Goal: Task Accomplishment & Management: Manage account settings

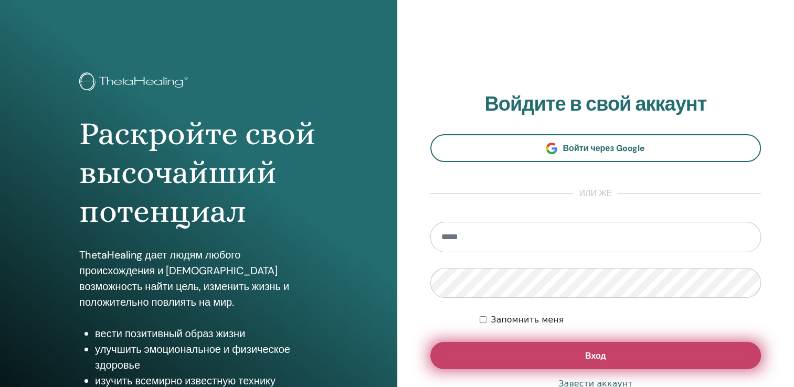
type input "**********"
click at [478, 355] on button "Вход" at bounding box center [595, 355] width 331 height 27
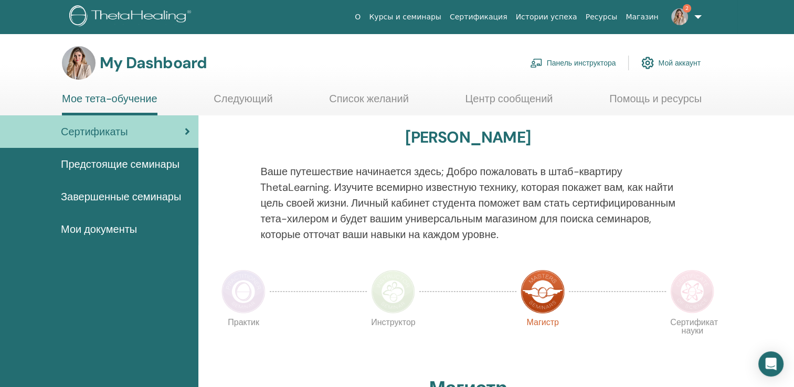
click at [684, 18] on img at bounding box center [679, 16] width 17 height 17
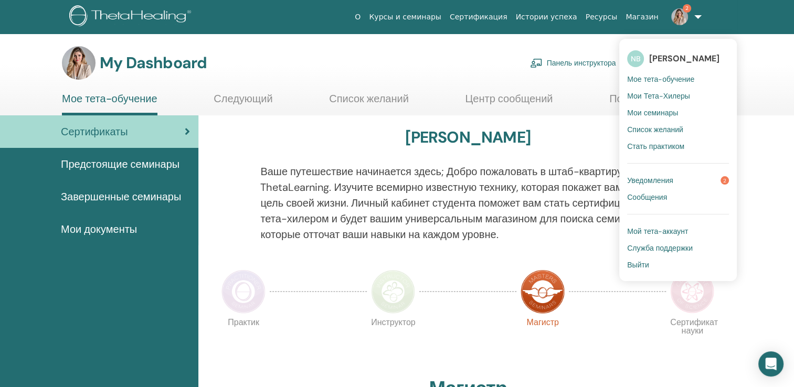
click at [648, 179] on span "Уведомления" at bounding box center [650, 180] width 46 height 9
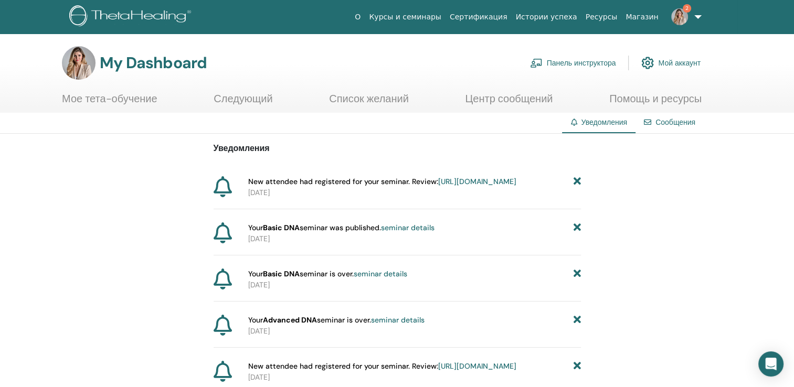
click at [438, 186] on link "https://member.thetahealing.com/instructor/seminar/374018/attendees" at bounding box center [477, 181] width 78 height 9
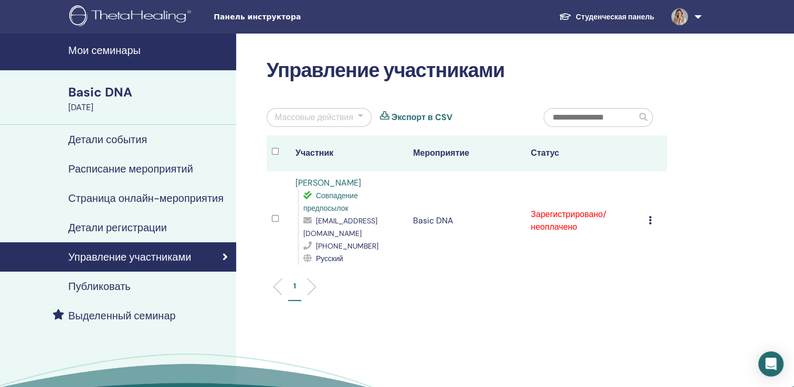
click at [650, 216] on icon at bounding box center [649, 220] width 3 height 8
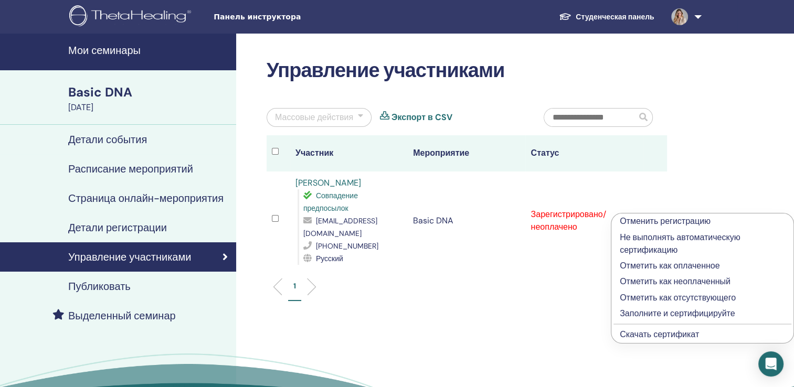
click at [639, 312] on p "Заполните и сертифицируйте" at bounding box center [701, 313] width 165 height 13
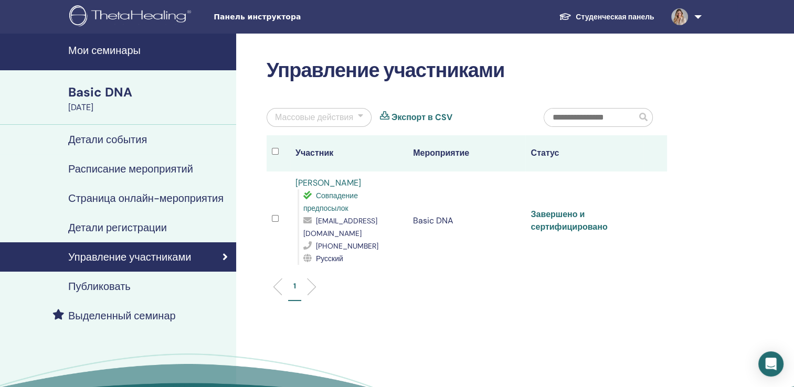
click at [572, 211] on link "Завершено и сертифицировано" at bounding box center [568, 221] width 77 height 24
